Goal: Task Accomplishment & Management: Use online tool/utility

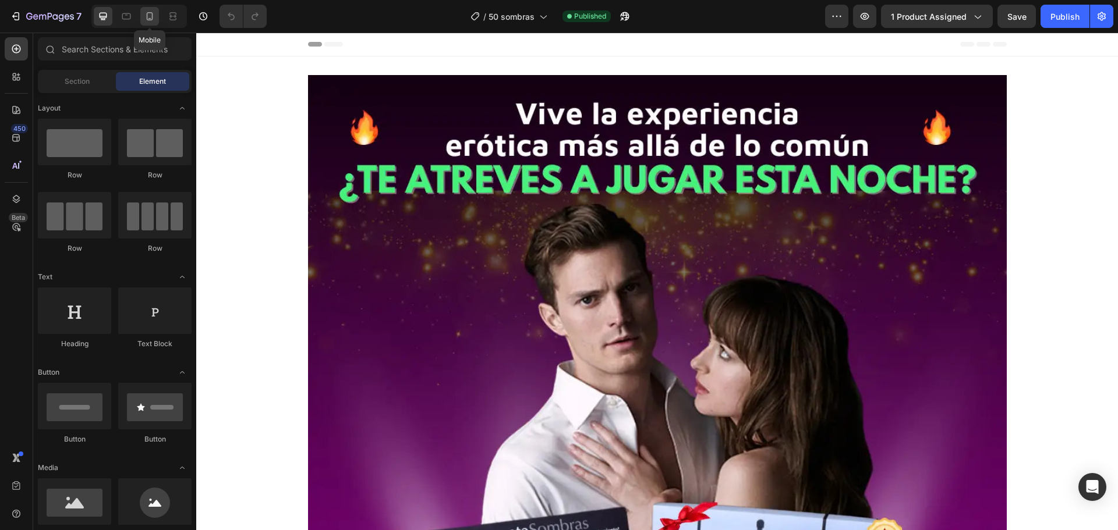
click at [149, 15] on icon at bounding box center [150, 16] width 12 height 12
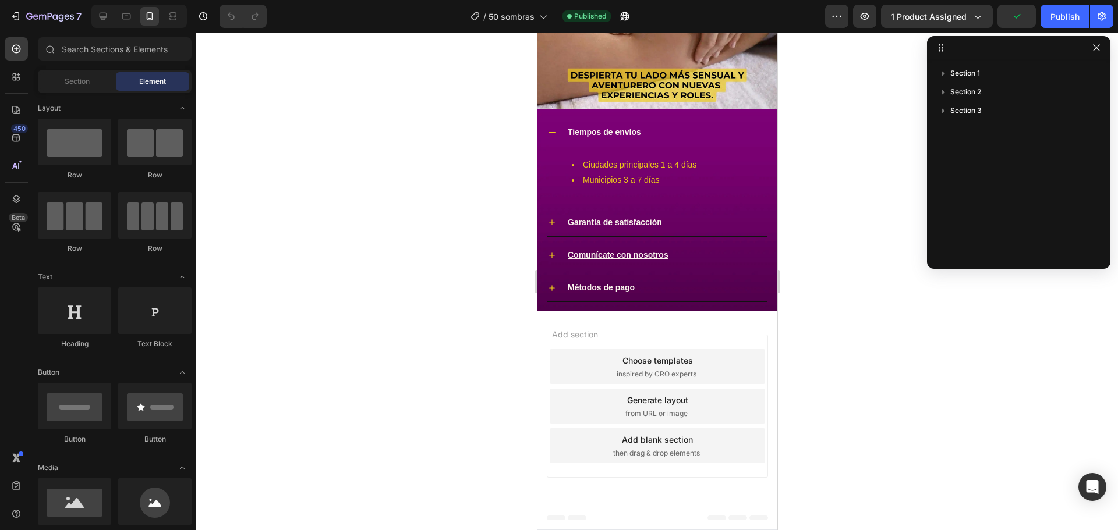
scroll to position [3058, 0]
click at [641, 446] on div "Add blank section then drag & drop elements" at bounding box center [656, 445] width 215 height 35
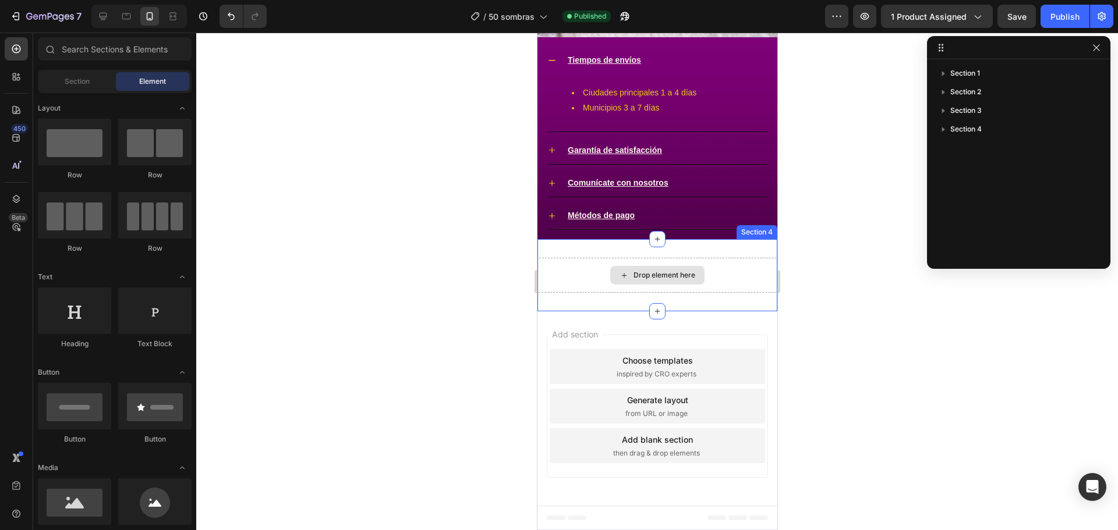
click at [659, 280] on div "Drop element here" at bounding box center [664, 275] width 62 height 9
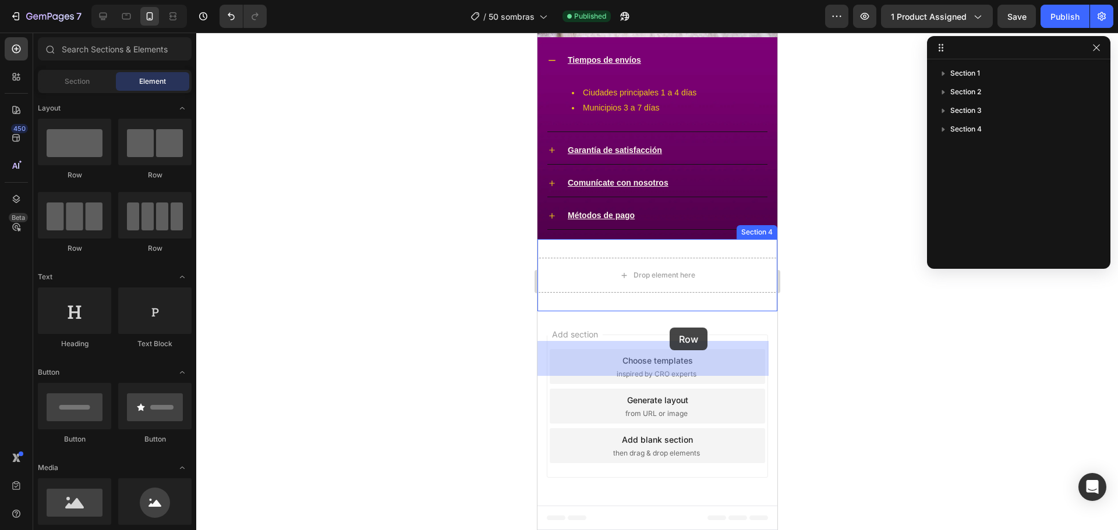
drag, startPoint x: 619, startPoint y: 182, endPoint x: 669, endPoint y: 328, distance: 154.4
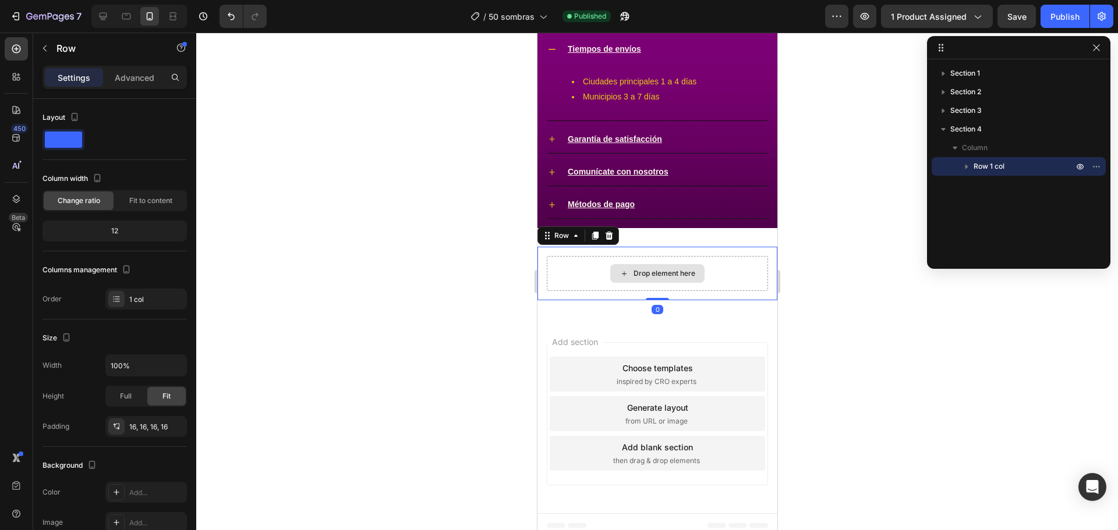
click at [661, 278] on div "Drop element here" at bounding box center [664, 273] width 62 height 9
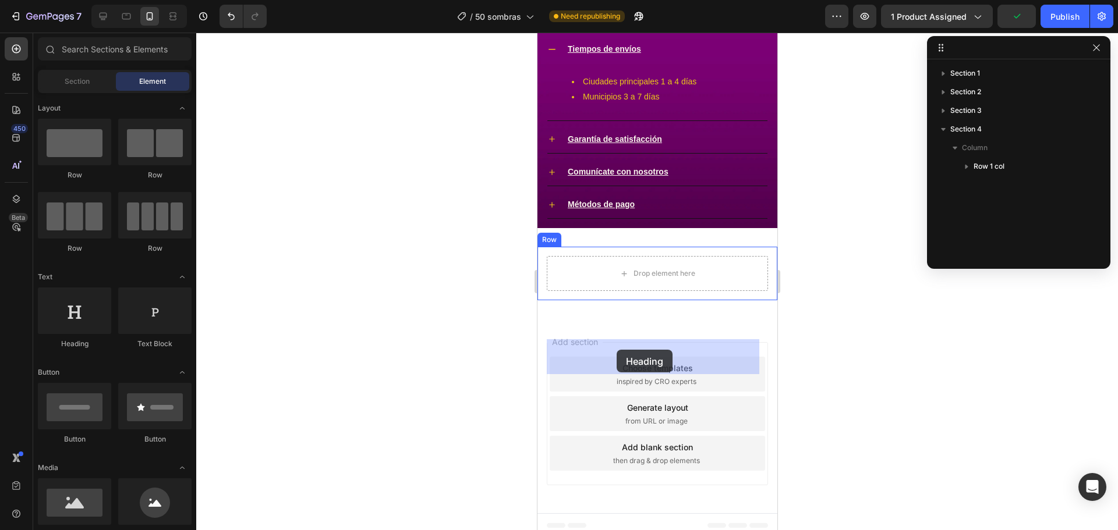
drag, startPoint x: 619, startPoint y: 356, endPoint x: 678, endPoint y: 350, distance: 59.1
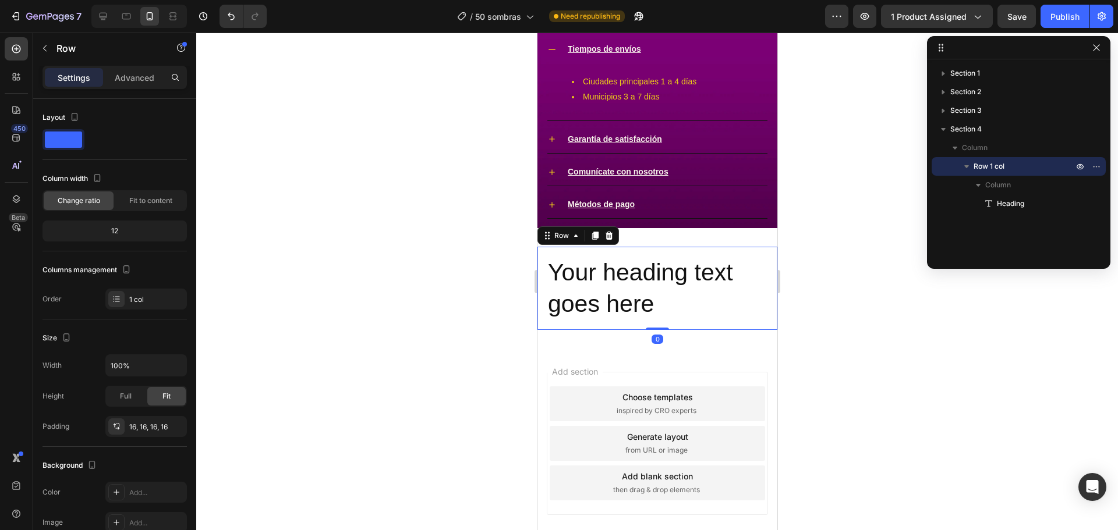
click at [540, 330] on div "Your heading text goes here Heading Row 0" at bounding box center [657, 288] width 240 height 83
click at [761, 330] on div "Your heading text goes here Heading Row 0" at bounding box center [657, 288] width 240 height 83
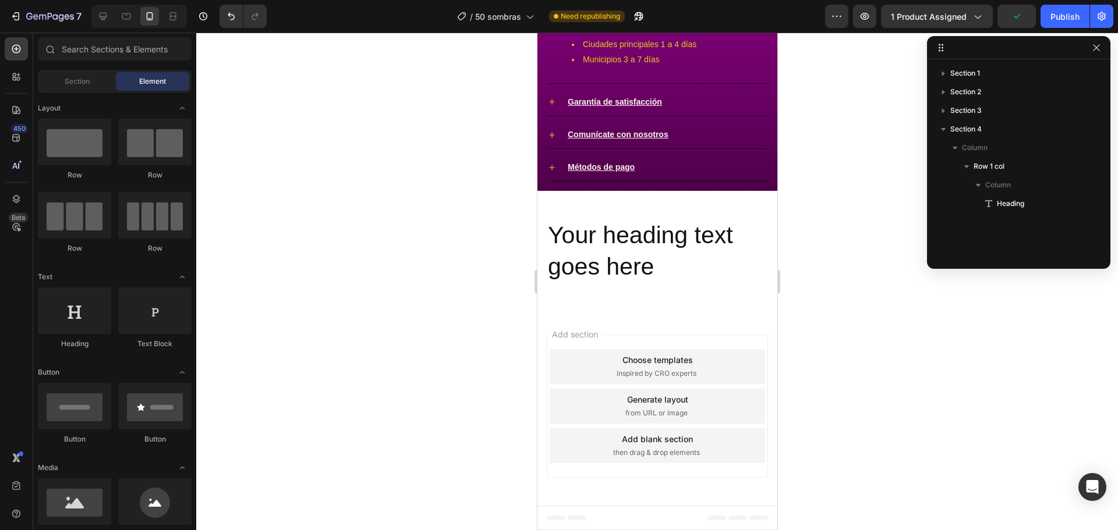
scroll to position [3098, 0]
click at [729, 293] on div "Your heading text goes here Heading Row" at bounding box center [657, 251] width 240 height 83
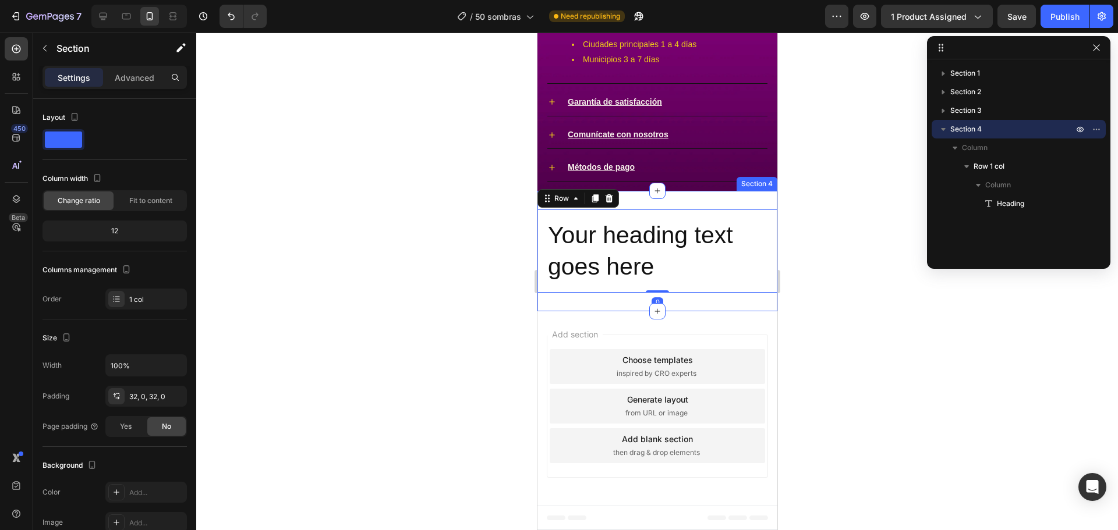
click at [733, 278] on div "Your heading text goes here Heading Row 0 Section 4" at bounding box center [657, 251] width 240 height 120
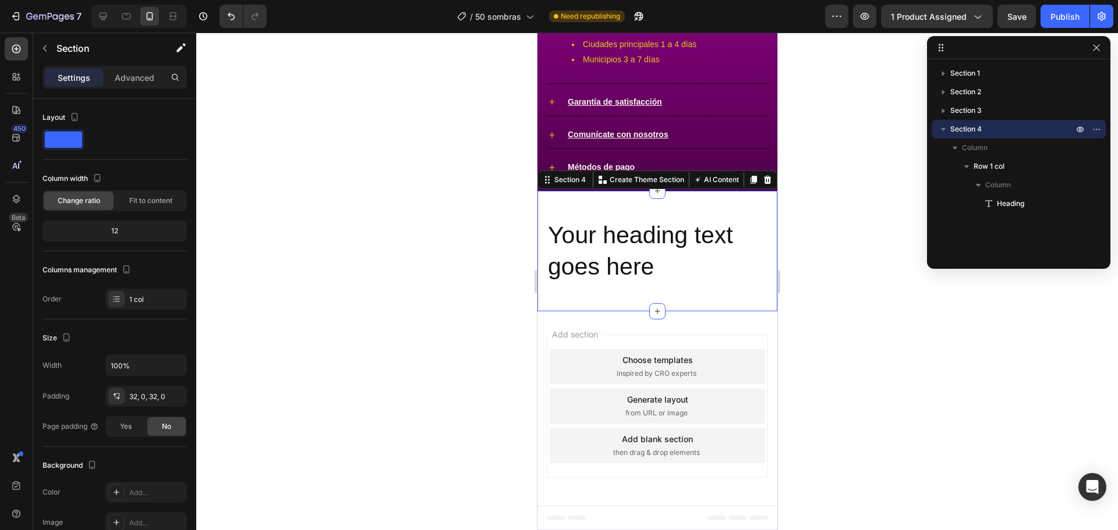
click at [763, 184] on icon at bounding box center [767, 180] width 8 height 8
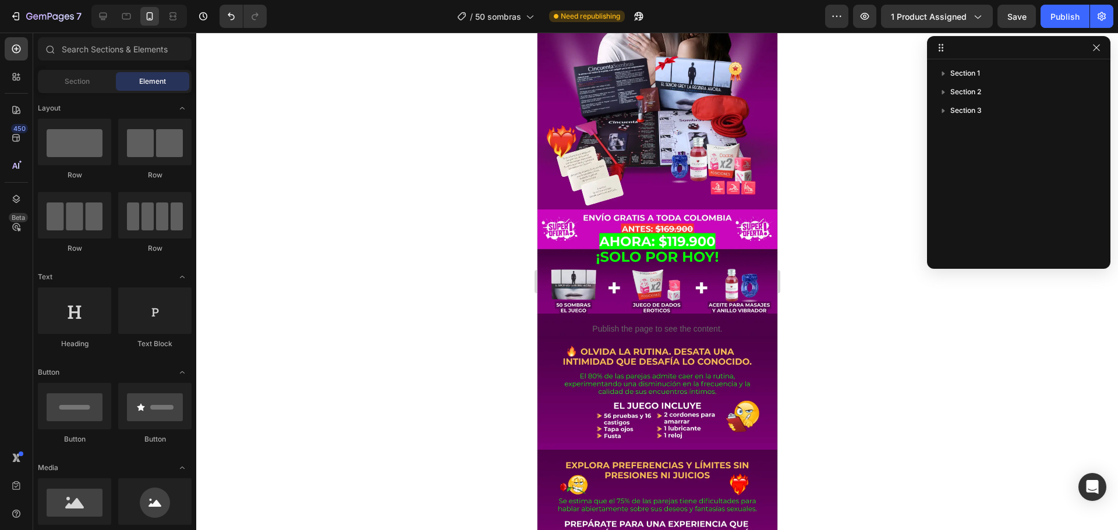
scroll to position [128, 0]
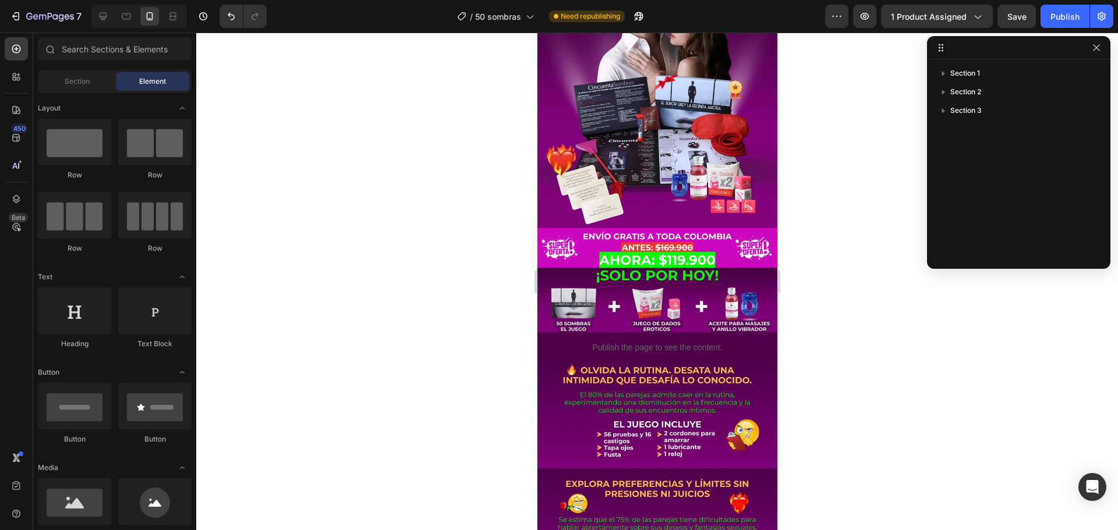
drag, startPoint x: 771, startPoint y: 460, endPoint x: 1322, endPoint y: 40, distance: 692.7
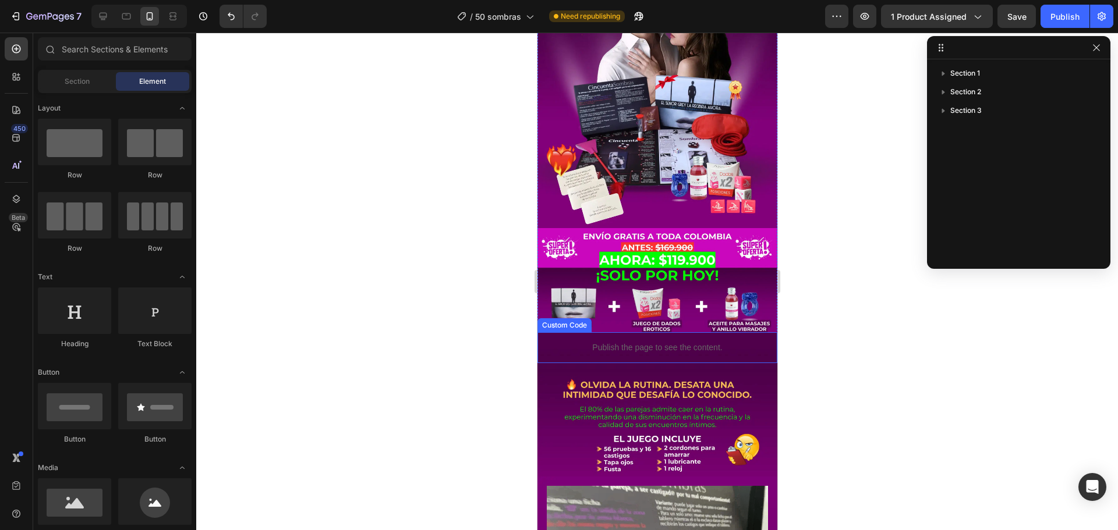
click at [596, 343] on div "Publish the page to see the content." at bounding box center [656, 347] width 222 height 31
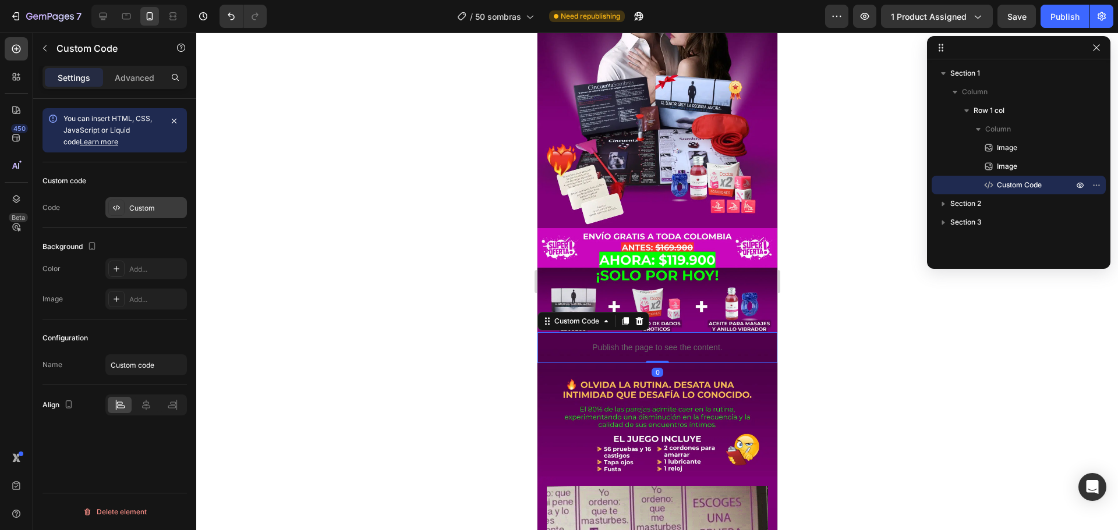
click at [155, 216] on div "Custom" at bounding box center [145, 207] width 81 height 21
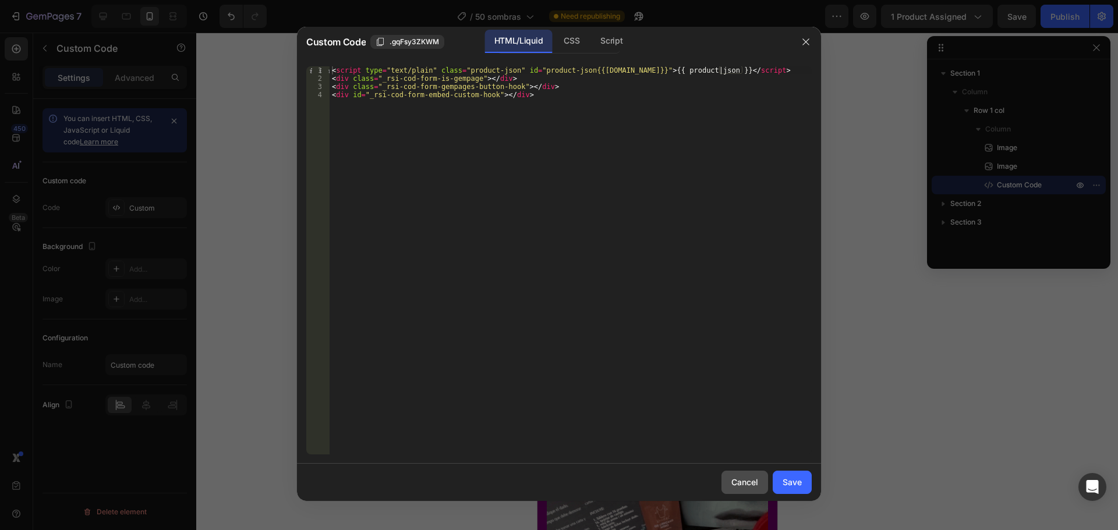
click at [738, 484] on div "Cancel" at bounding box center [744, 482] width 27 height 12
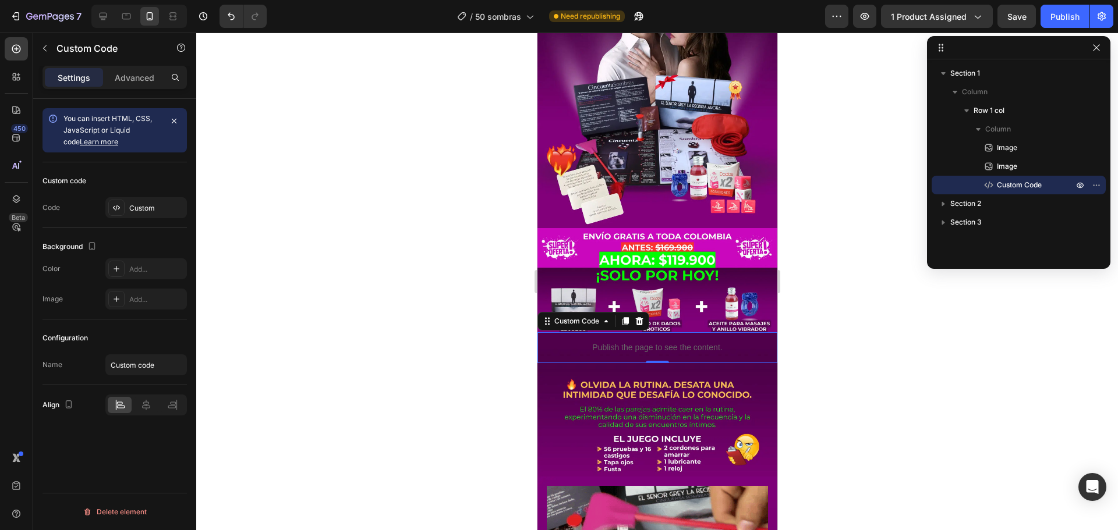
click at [541, 340] on div "Publish the page to see the content. Custom Code 0" at bounding box center [657, 347] width 240 height 31
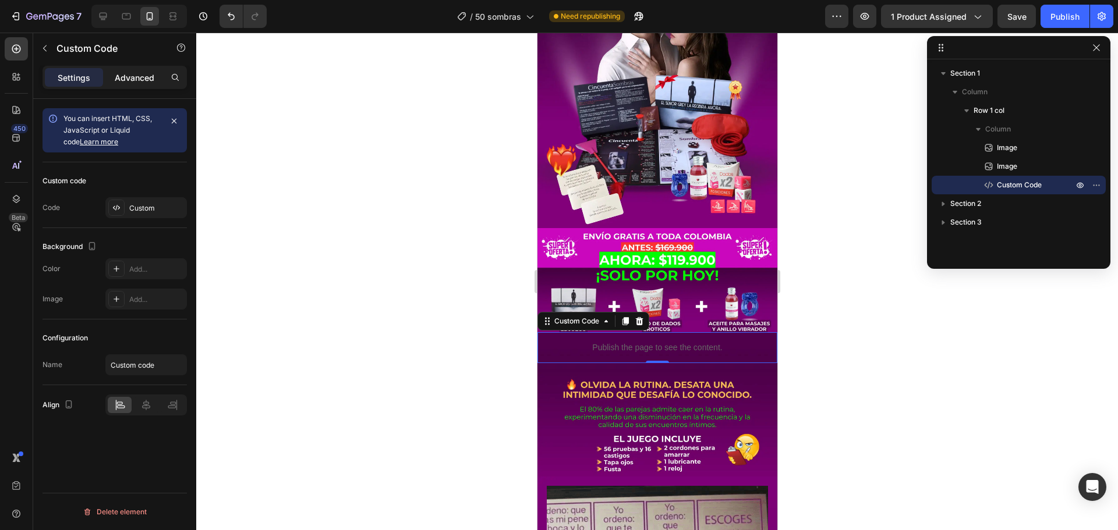
click at [141, 81] on p "Advanced" at bounding box center [135, 78] width 40 height 12
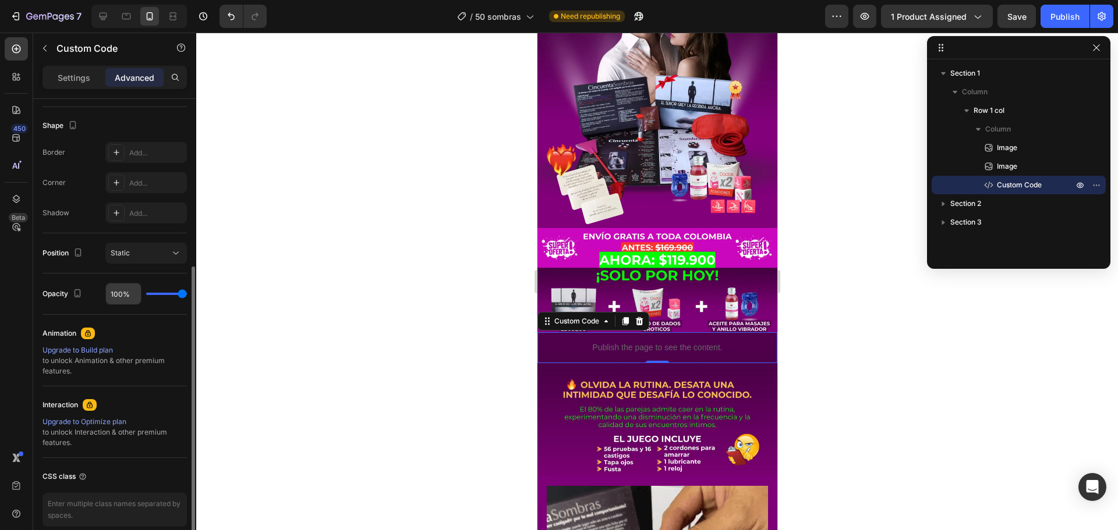
scroll to position [343, 0]
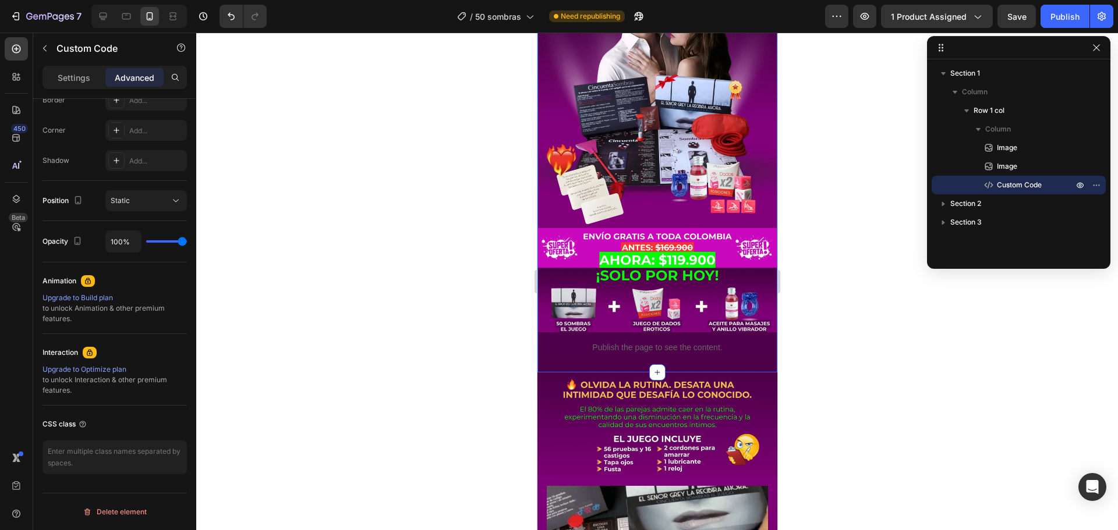
click at [602, 355] on div "Image Image Publish the page to see the content. Custom Code Row" at bounding box center [657, 150] width 240 height 444
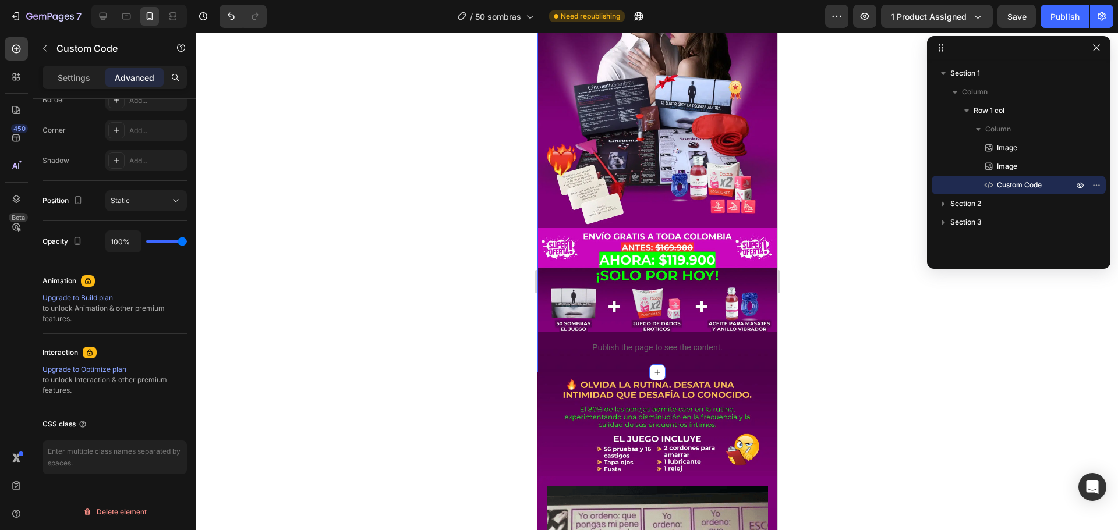
scroll to position [0, 0]
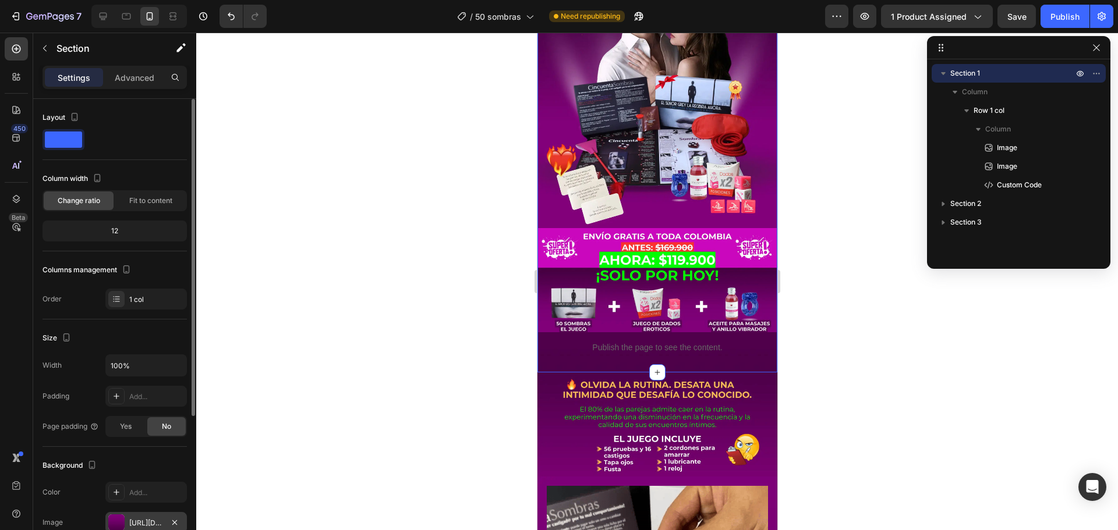
click at [123, 515] on div at bounding box center [116, 523] width 16 height 16
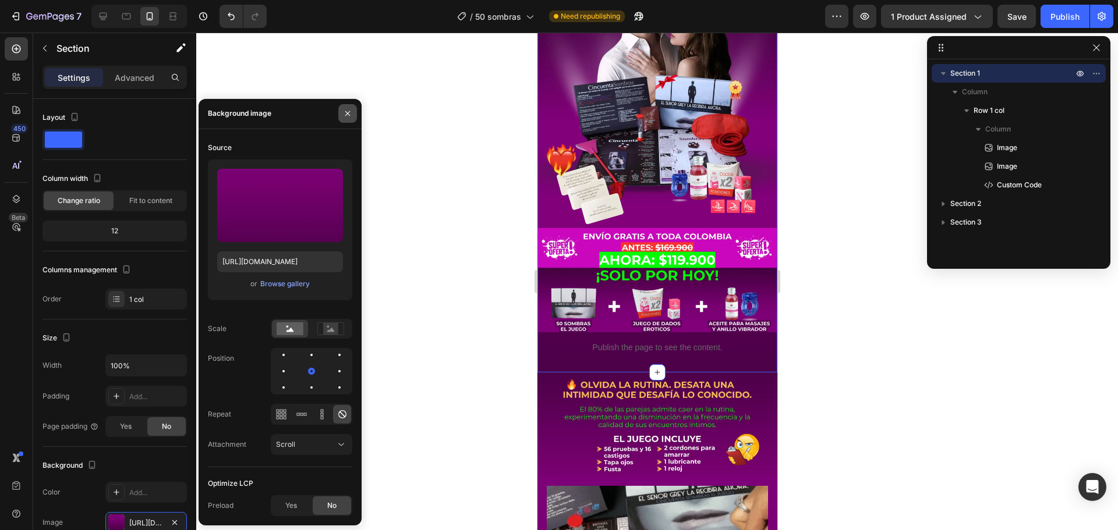
click at [344, 114] on icon "button" at bounding box center [347, 113] width 9 height 9
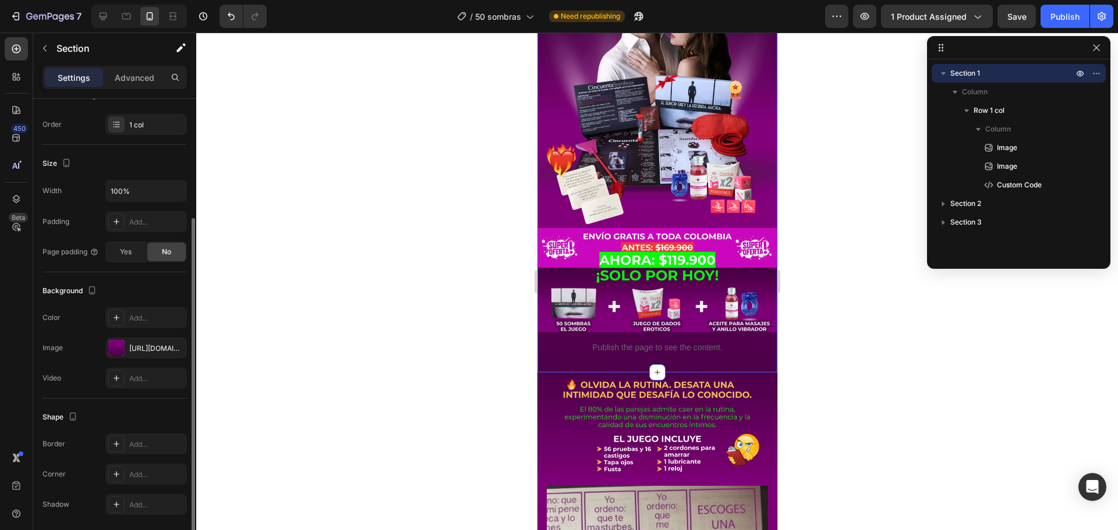
scroll to position [215, 0]
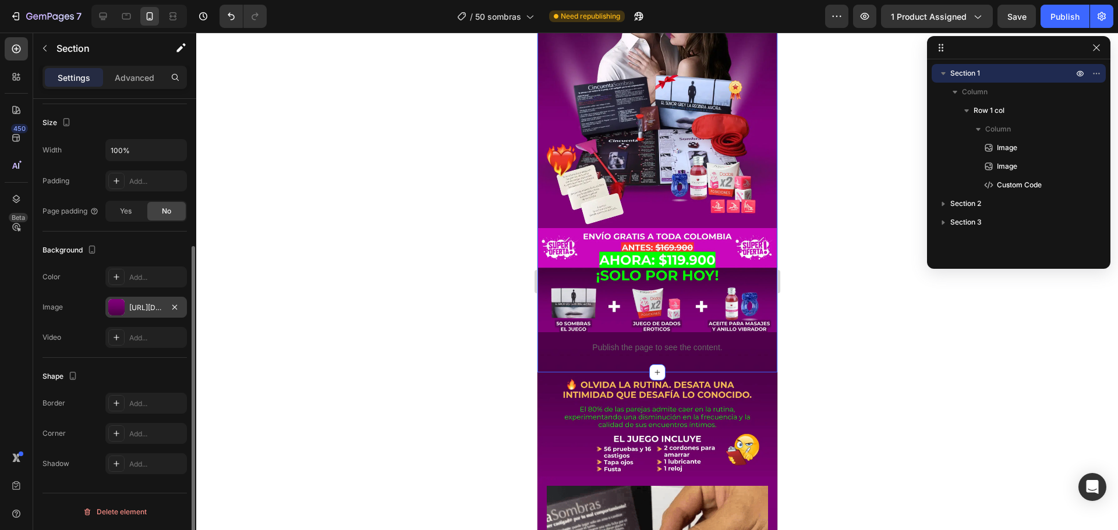
click at [122, 314] on div at bounding box center [116, 307] width 16 height 16
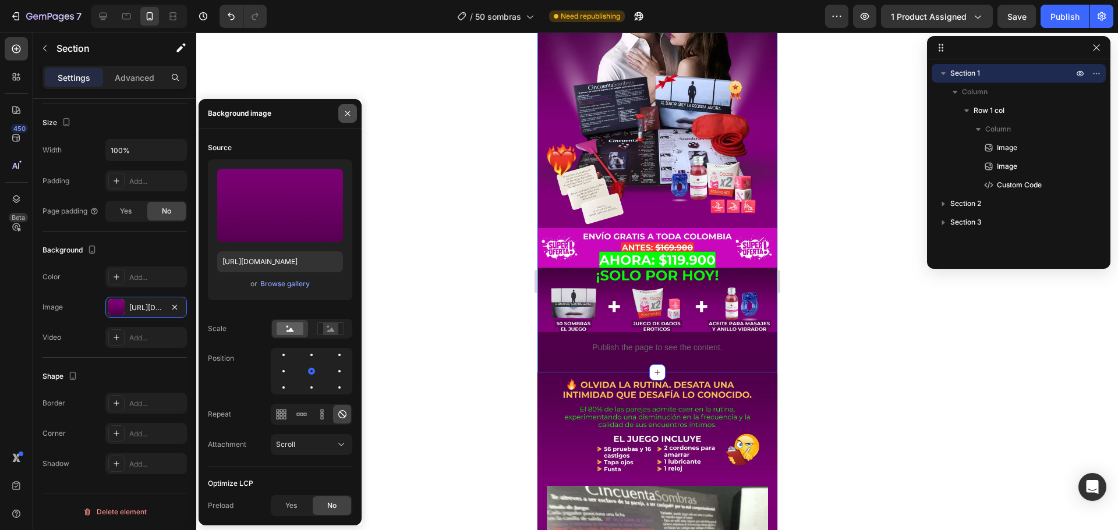
click at [347, 111] on icon "button" at bounding box center [347, 113] width 9 height 9
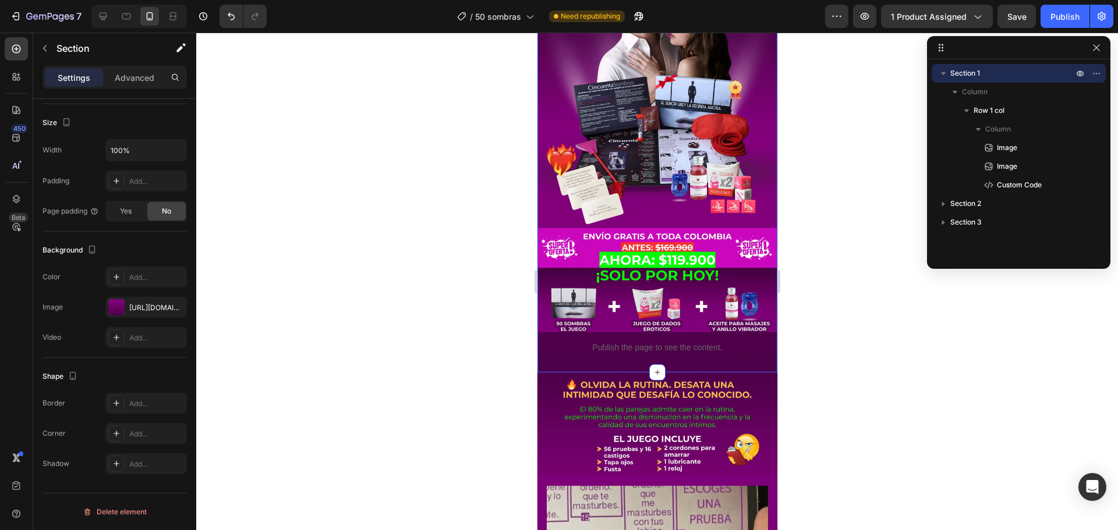
click at [468, 196] on div at bounding box center [656, 282] width 921 height 498
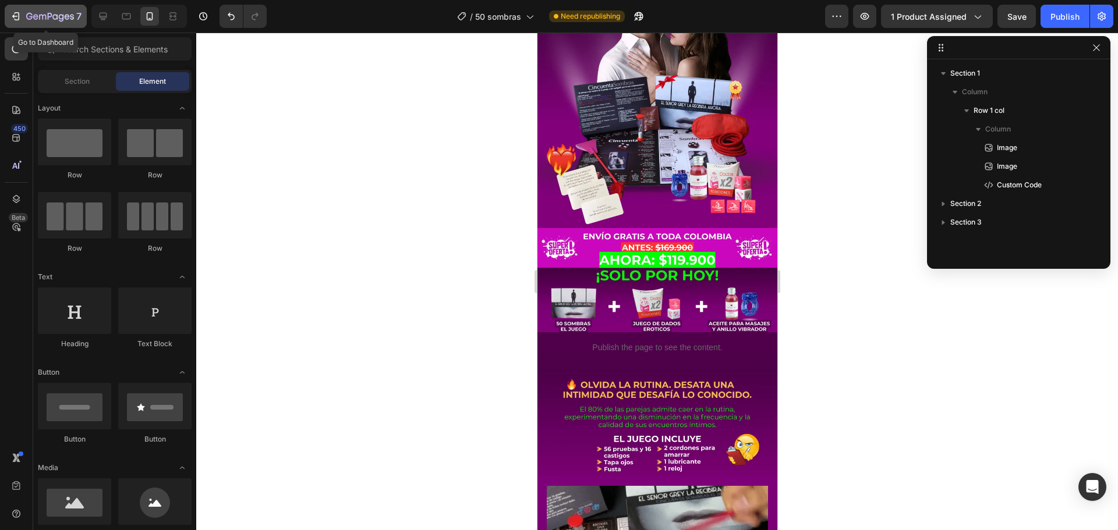
click at [24, 18] on div "7" at bounding box center [46, 16] width 72 height 14
